Goal: Transaction & Acquisition: Purchase product/service

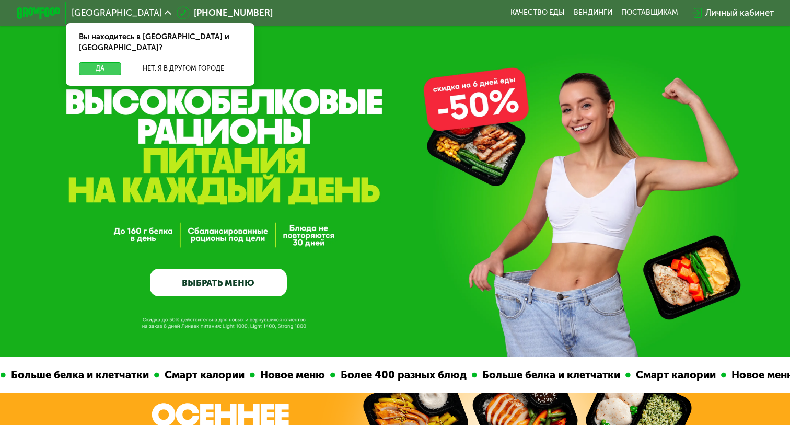
click at [100, 62] on button "Да" at bounding box center [100, 68] width 42 height 13
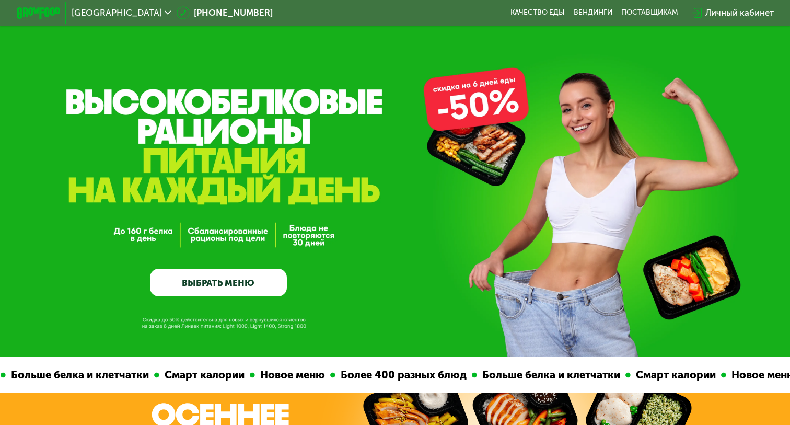
click at [219, 286] on link "ВЫБРАТЬ МЕНЮ" at bounding box center [218, 281] width 136 height 27
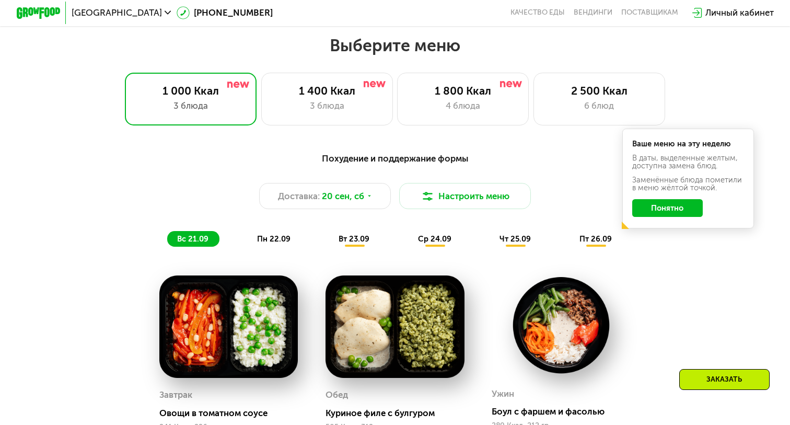
scroll to position [695, 0]
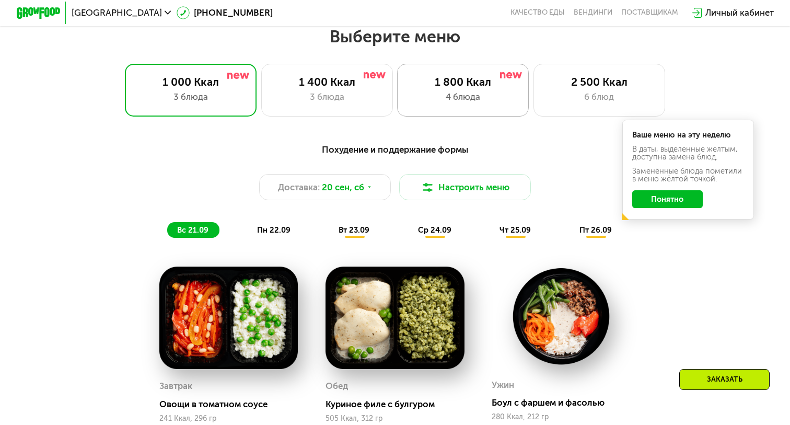
click at [456, 109] on div "1 800 Ккал 4 блюда" at bounding box center [463, 90] width 132 height 53
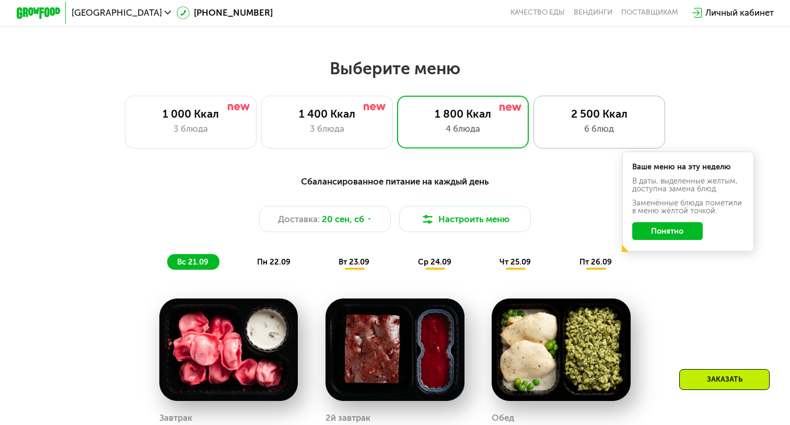
scroll to position [662, 0]
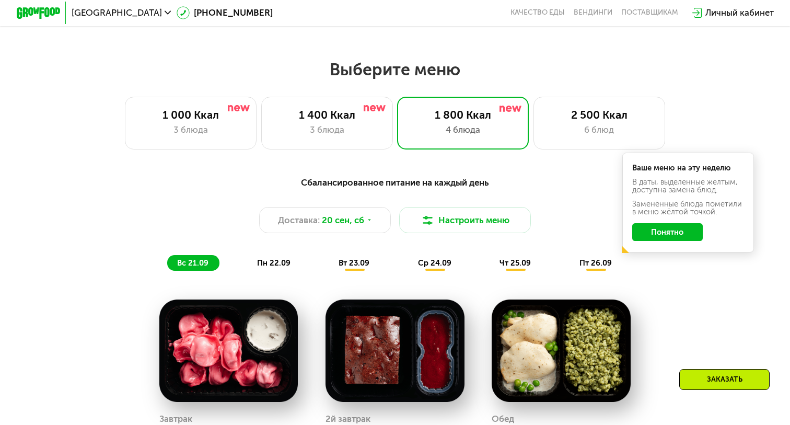
click at [277, 264] on span "пн 22.09" at bounding box center [273, 262] width 33 height 9
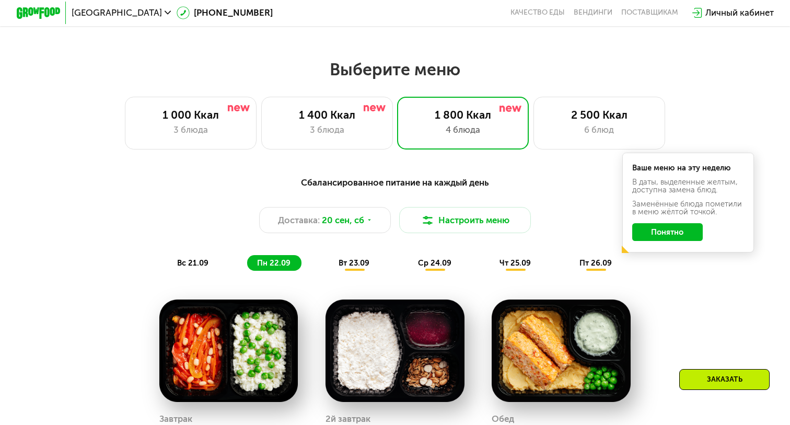
click at [204, 276] on div "Сбалансированное питание на каждый день Доставка: [DATE] Настроить меню вс 21.0…" at bounding box center [395, 223] width 662 height 108
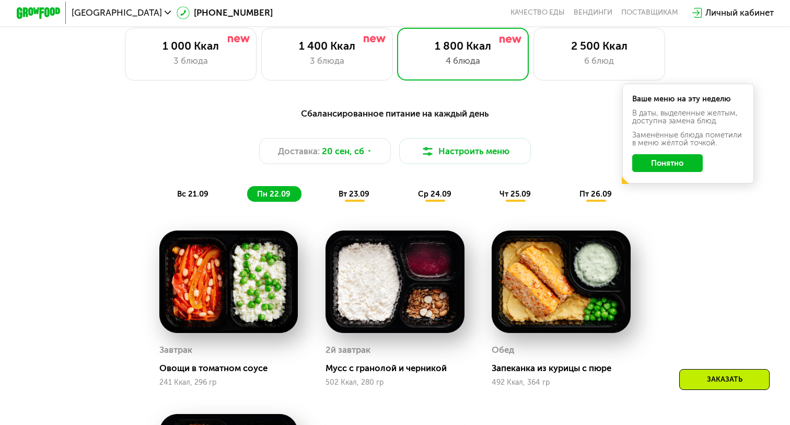
scroll to position [726, 0]
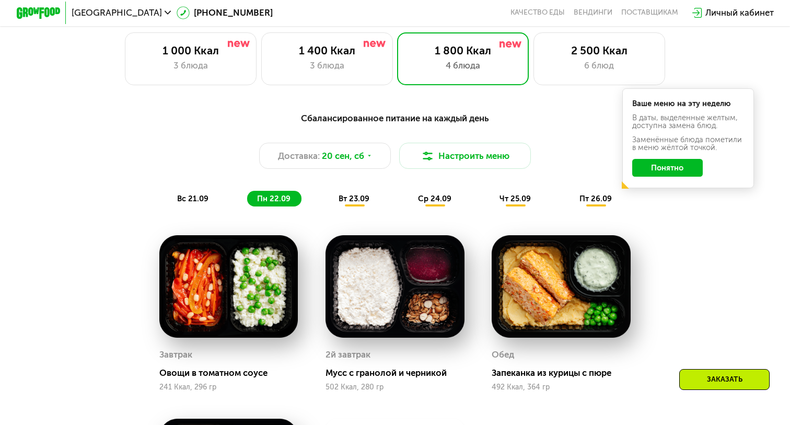
click at [347, 203] on div "вт 23.09" at bounding box center [354, 198] width 52 height 15
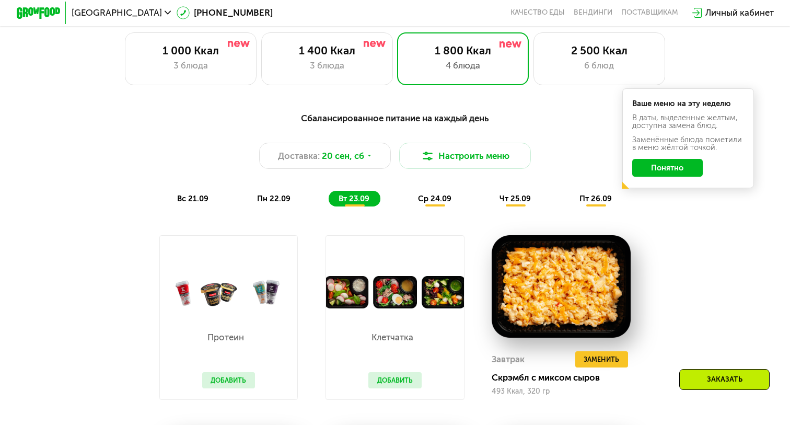
click at [442, 197] on span "ср 24.09" at bounding box center [434, 198] width 33 height 9
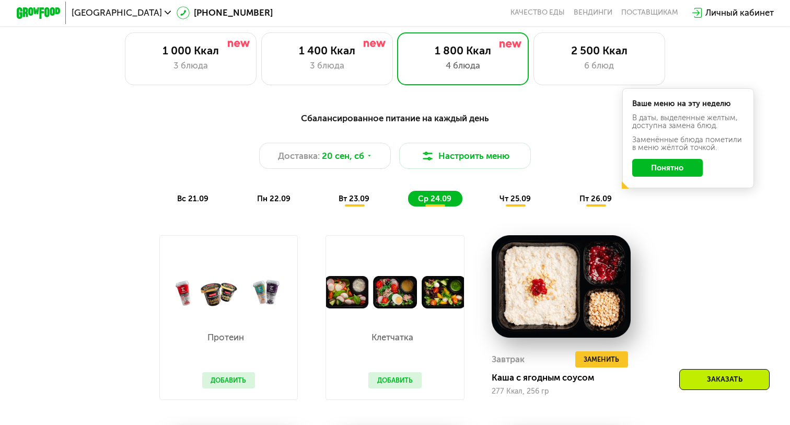
click at [503, 191] on div "чт 25.09" at bounding box center [515, 198] width 52 height 15
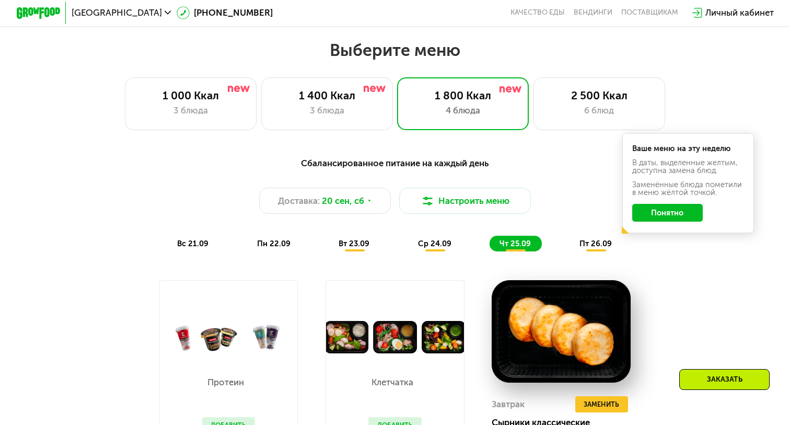
scroll to position [656, 0]
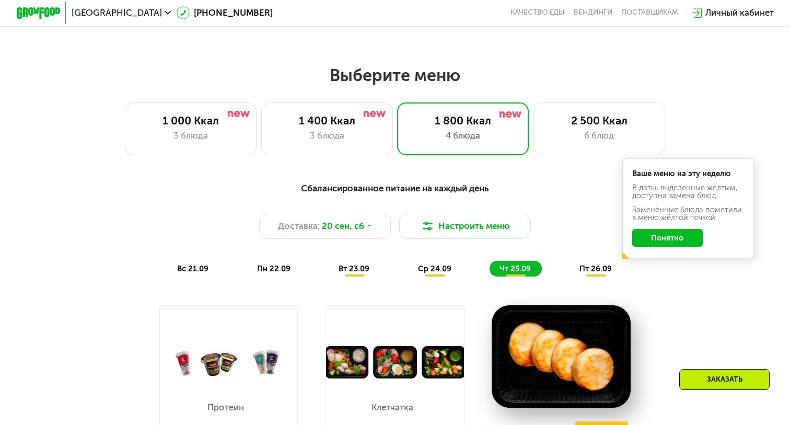
click at [597, 261] on div "пт 26.09" at bounding box center [595, 268] width 53 height 15
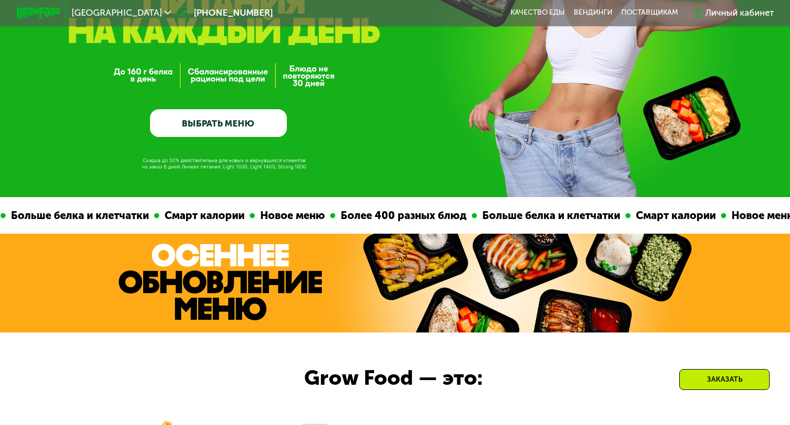
scroll to position [0, 0]
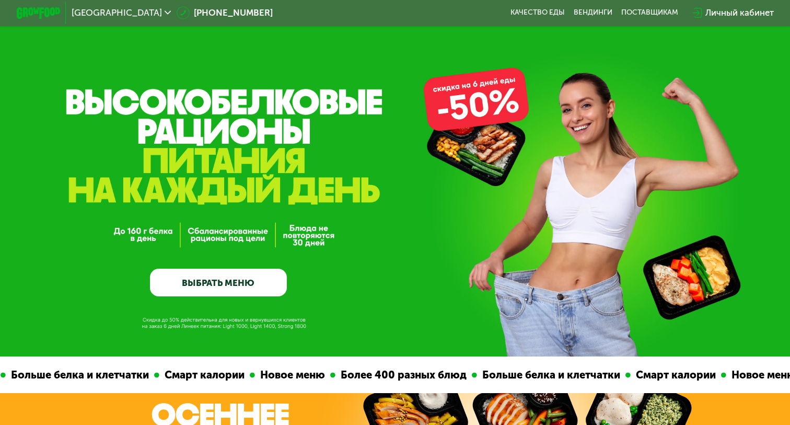
click at [269, 283] on link "ВЫБРАТЬ МЕНЮ" at bounding box center [218, 281] width 136 height 27
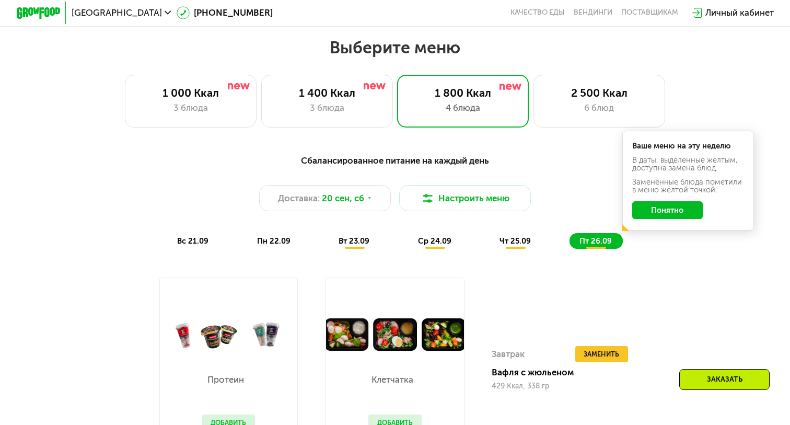
scroll to position [695, 0]
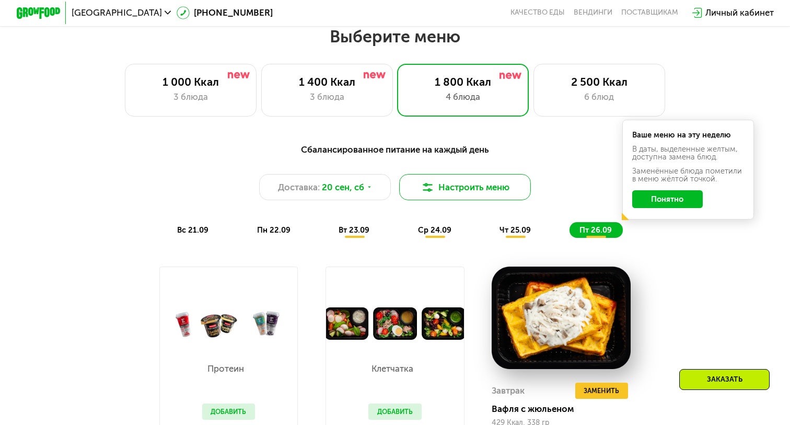
click at [478, 197] on button "Настроить меню" at bounding box center [465, 187] width 132 height 26
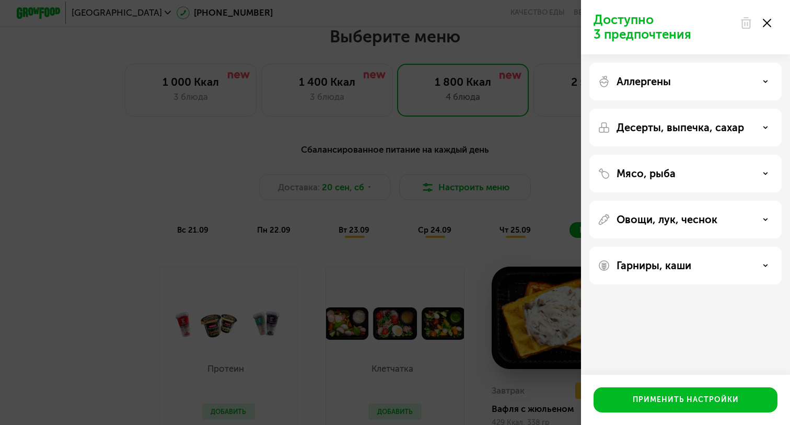
click at [767, 22] on icon at bounding box center [766, 23] width 8 height 8
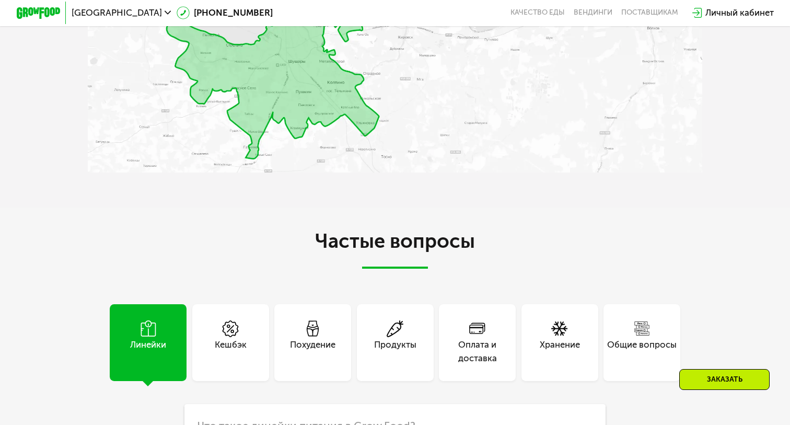
scroll to position [2853, 0]
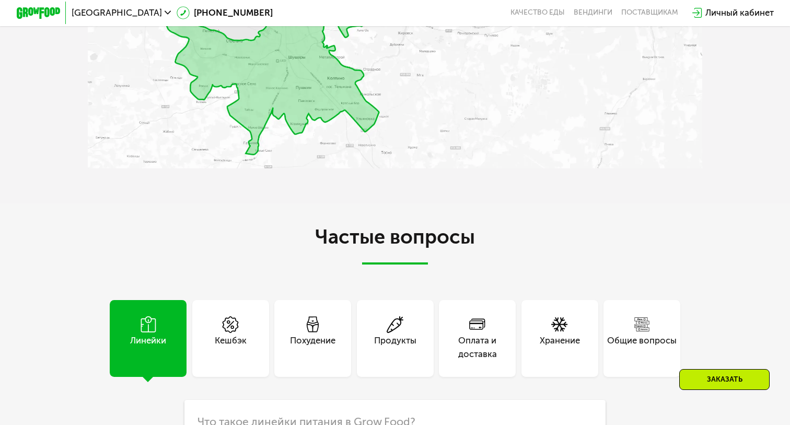
click at [324, 342] on div "Похудение" at bounding box center [312, 347] width 45 height 26
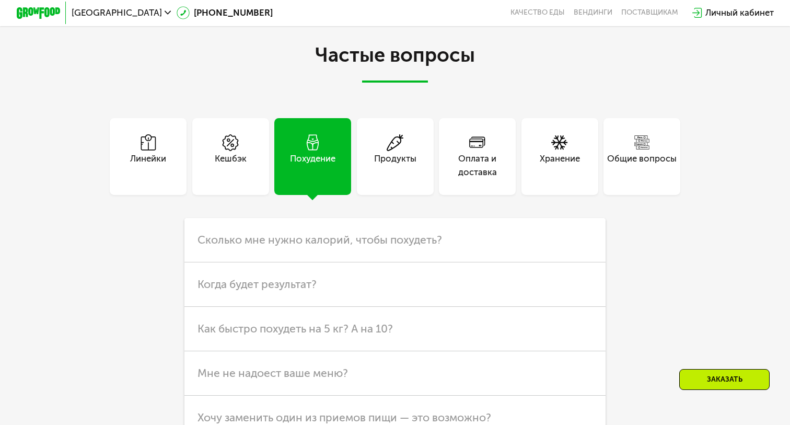
scroll to position [3046, 0]
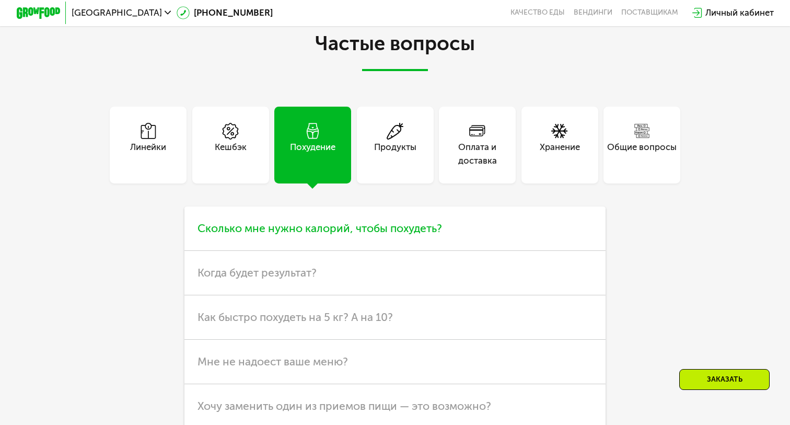
click at [325, 234] on span "Сколько мне нужно калорий, чтобы похудеть?" at bounding box center [319, 227] width 244 height 13
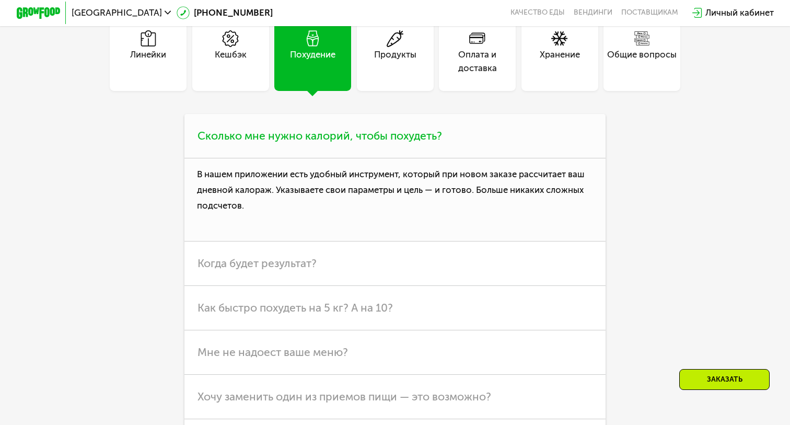
scroll to position [3149, 0]
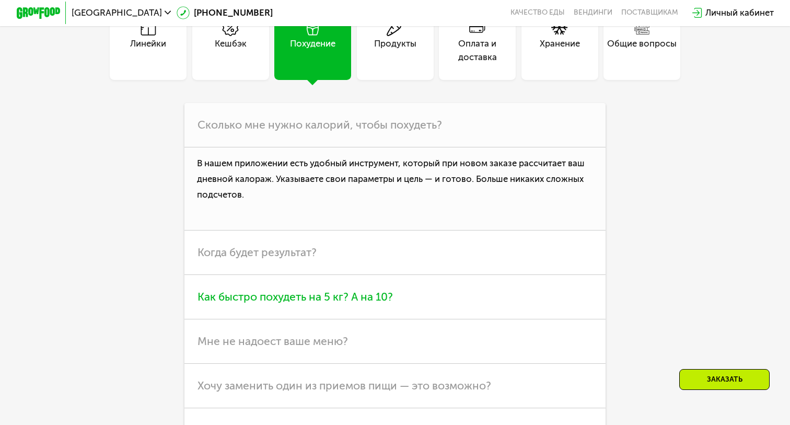
click at [324, 290] on span "Как быстро похудеть на 5 кг? А на 10?" at bounding box center [294, 296] width 195 height 13
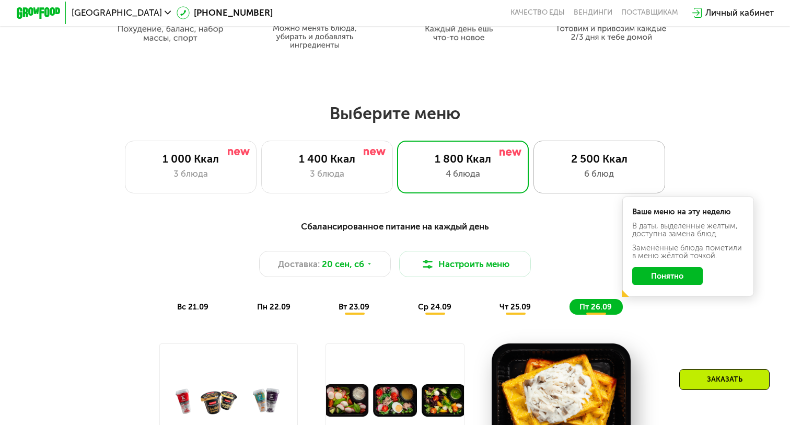
scroll to position [619, 0]
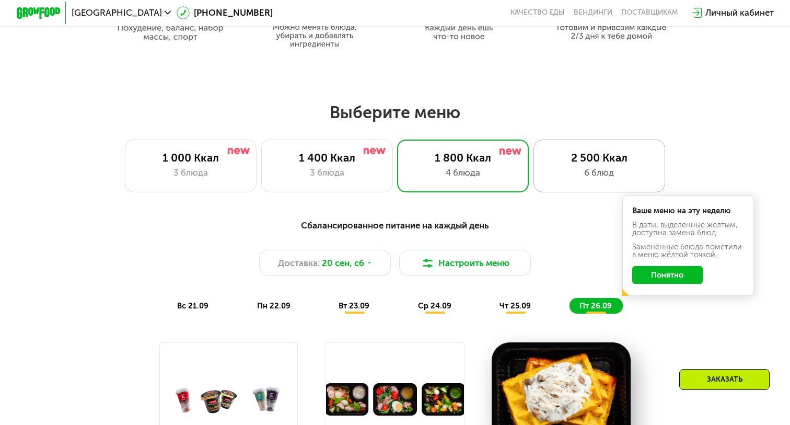
click at [594, 175] on div "6 блюд" at bounding box center [599, 172] width 109 height 13
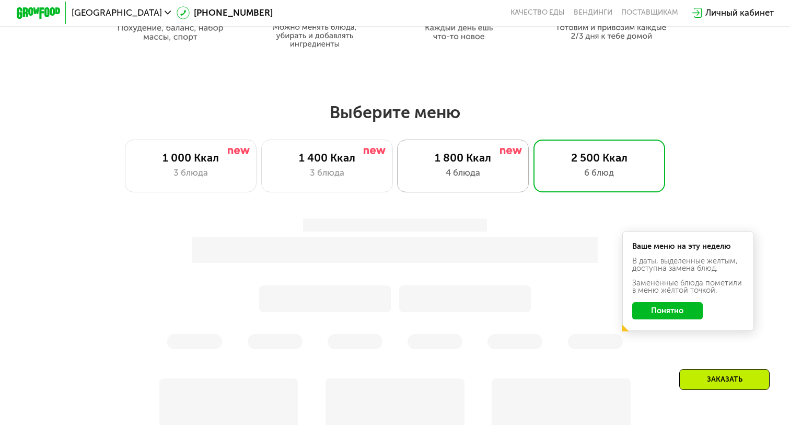
click at [440, 168] on div "4 блюда" at bounding box center [462, 172] width 109 height 13
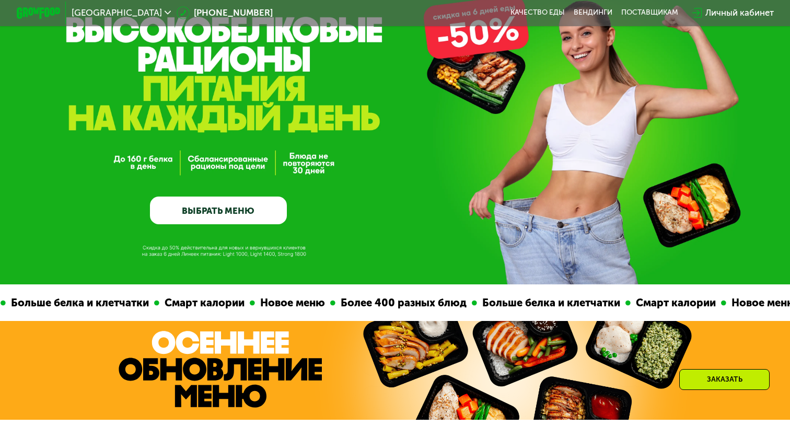
scroll to position [0, 0]
